Goal: Task Accomplishment & Management: Use online tool/utility

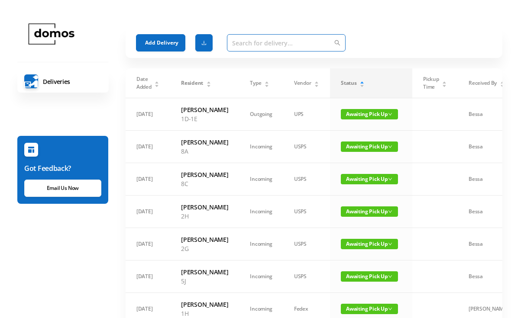
click at [270, 46] on input "text" at bounding box center [286, 42] width 119 height 17
click at [159, 49] on button "Add Delivery" at bounding box center [160, 42] width 49 height 17
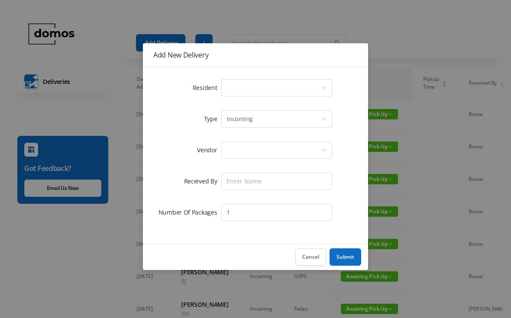
click at [253, 85] on div "Select a person" at bounding box center [274, 88] width 95 height 16
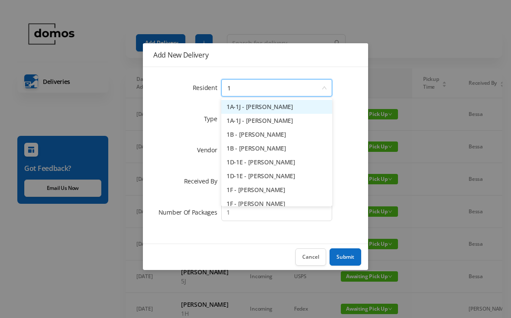
type input "1e"
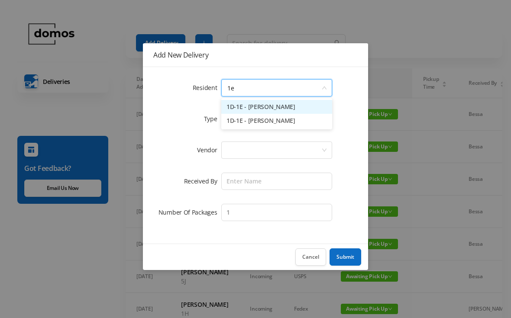
click at [273, 122] on li "1D-1E - [PERSON_NAME]" at bounding box center [276, 121] width 111 height 14
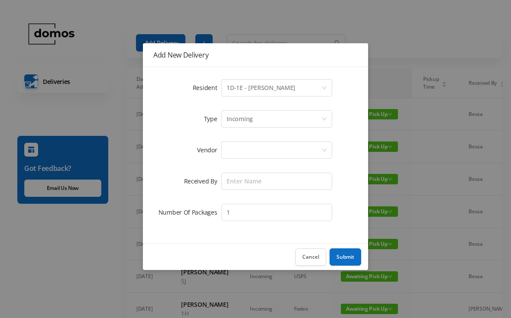
click at [270, 120] on div "Incoming" at bounding box center [274, 119] width 95 height 16
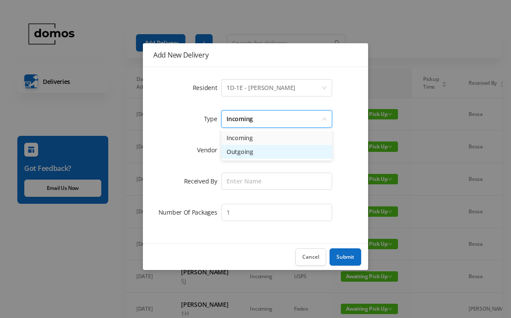
click at [245, 157] on li "Outgoing" at bounding box center [276, 152] width 111 height 14
click at [274, 150] on div at bounding box center [274, 150] width 95 height 16
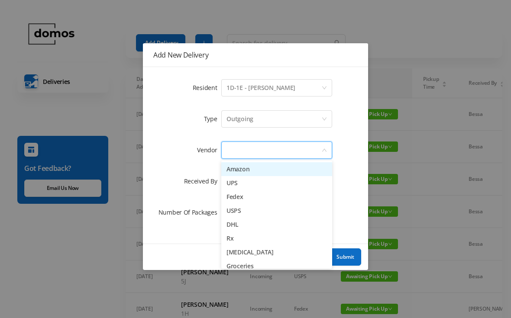
click at [242, 185] on li "UPS" at bounding box center [276, 183] width 111 height 14
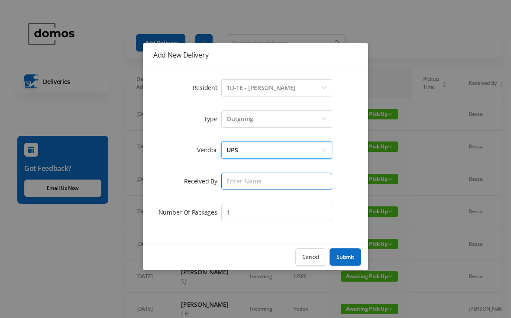
click at [262, 181] on input "text" at bounding box center [276, 181] width 111 height 17
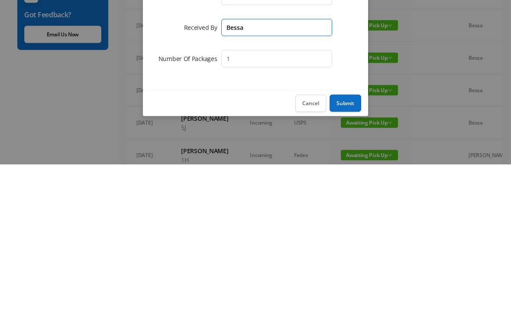
type input "Bessa"
click at [353, 249] on button "Submit" at bounding box center [346, 257] width 32 height 17
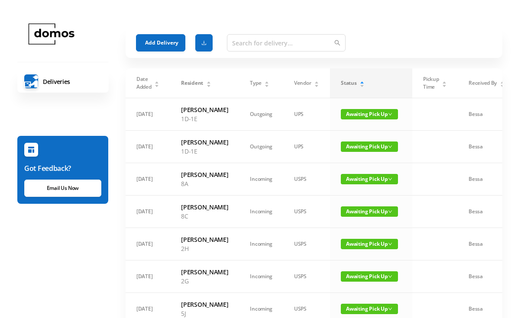
click at [160, 45] on button "Add Delivery" at bounding box center [160, 42] width 49 height 17
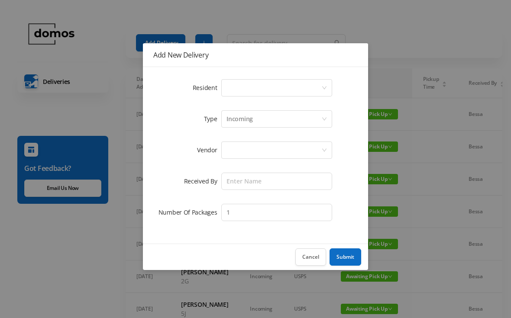
click at [249, 87] on div "Select a person" at bounding box center [274, 88] width 95 height 16
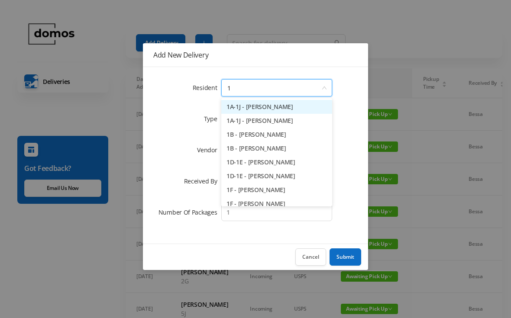
type input "1e"
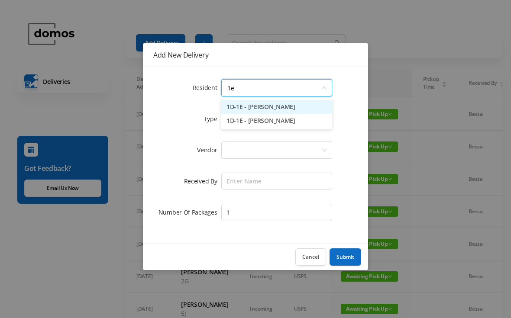
click at [267, 126] on li "1D-1E - [PERSON_NAME]" at bounding box center [276, 121] width 111 height 14
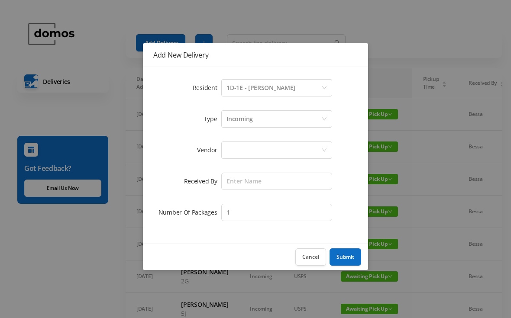
click at [252, 121] on div "Incoming" at bounding box center [240, 119] width 26 height 16
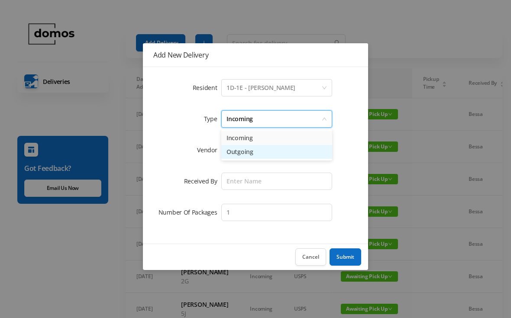
click at [244, 155] on li "Outgoing" at bounding box center [276, 152] width 111 height 14
click at [260, 142] on div at bounding box center [274, 150] width 95 height 16
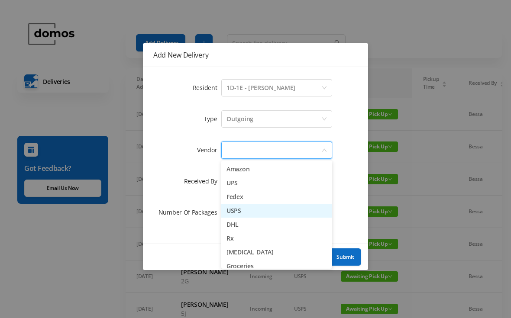
click at [240, 207] on li "USPS" at bounding box center [276, 211] width 111 height 14
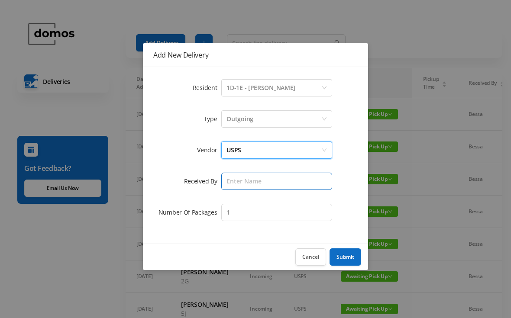
click at [253, 181] on input "text" at bounding box center [276, 181] width 111 height 17
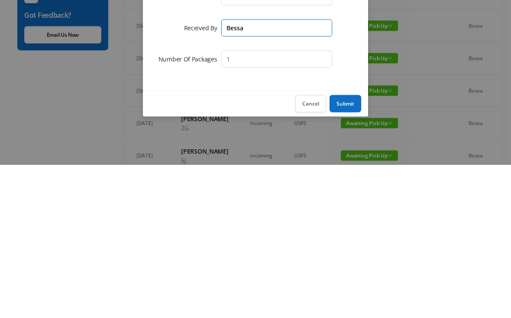
type input "Bessa"
click at [356, 249] on button "Submit" at bounding box center [346, 257] width 32 height 17
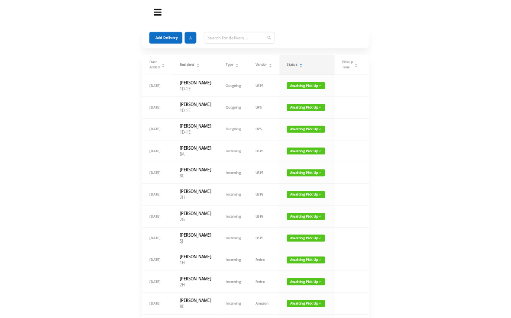
scroll to position [154, 0]
